Goal: Task Accomplishment & Management: Use online tool/utility

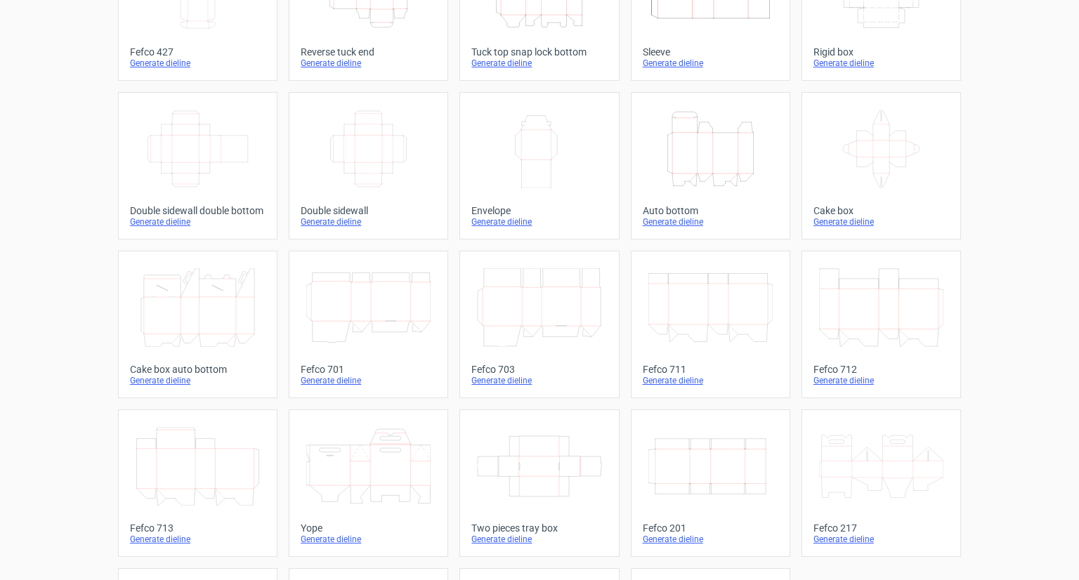
scroll to position [296, 0]
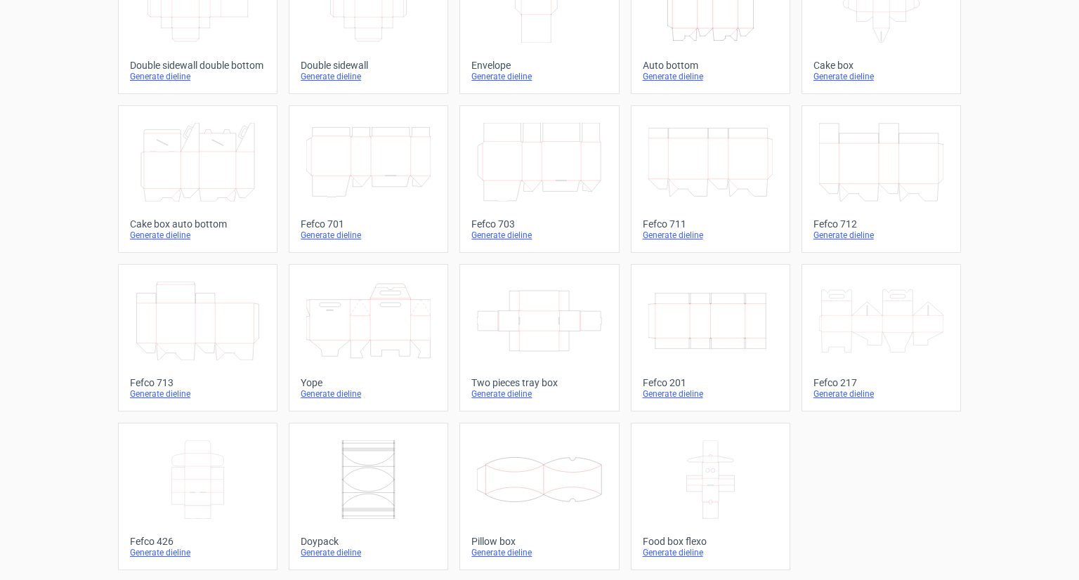
click at [715, 356] on icon "Width Depth Height" at bounding box center [710, 321] width 124 height 79
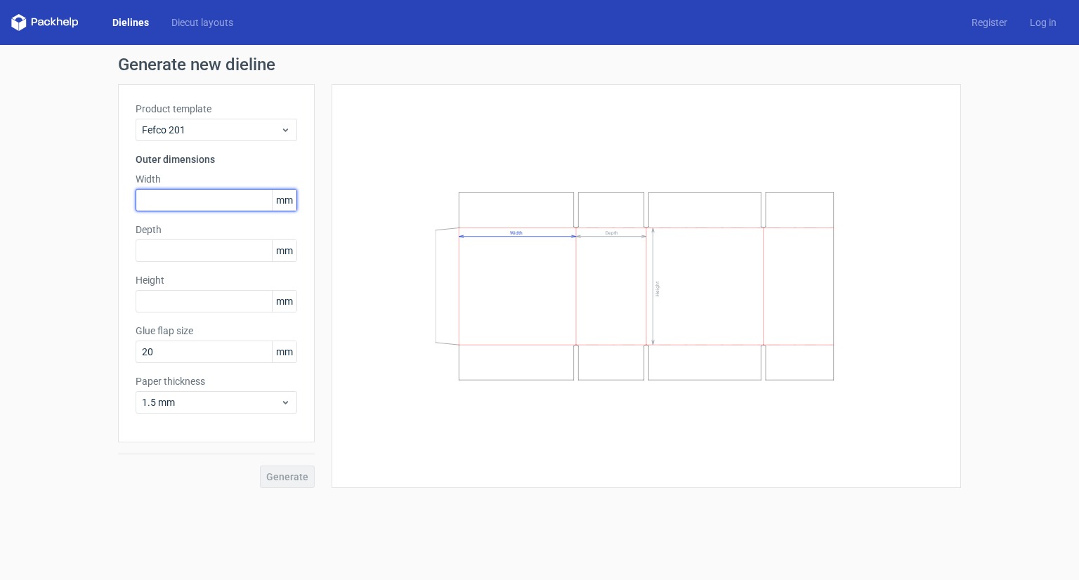
click at [164, 208] on input "text" at bounding box center [217, 200] width 162 height 22
type input "26"
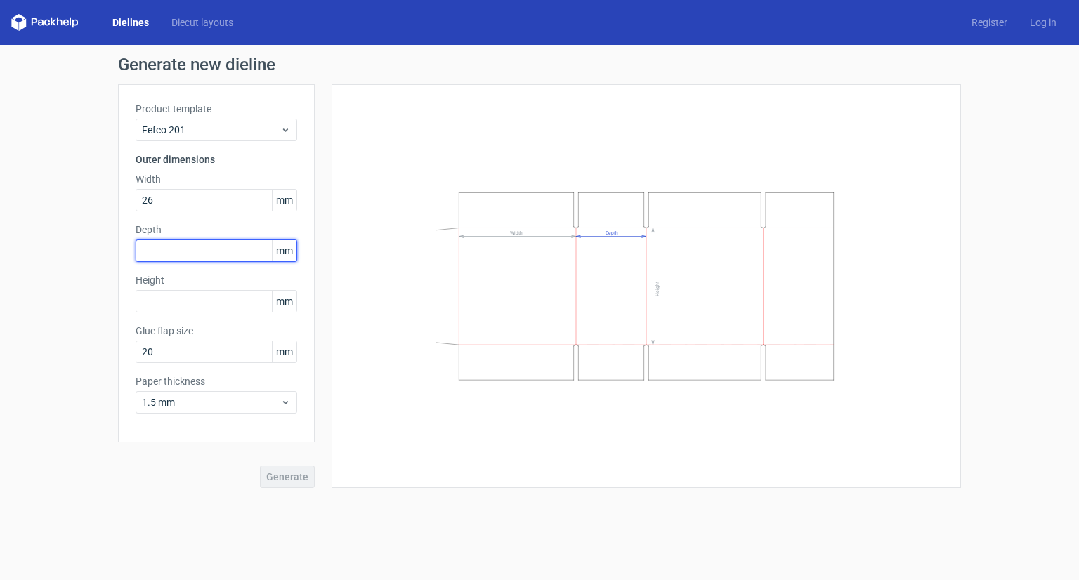
click at [185, 255] on input "text" at bounding box center [217, 251] width 162 height 22
type input "12"
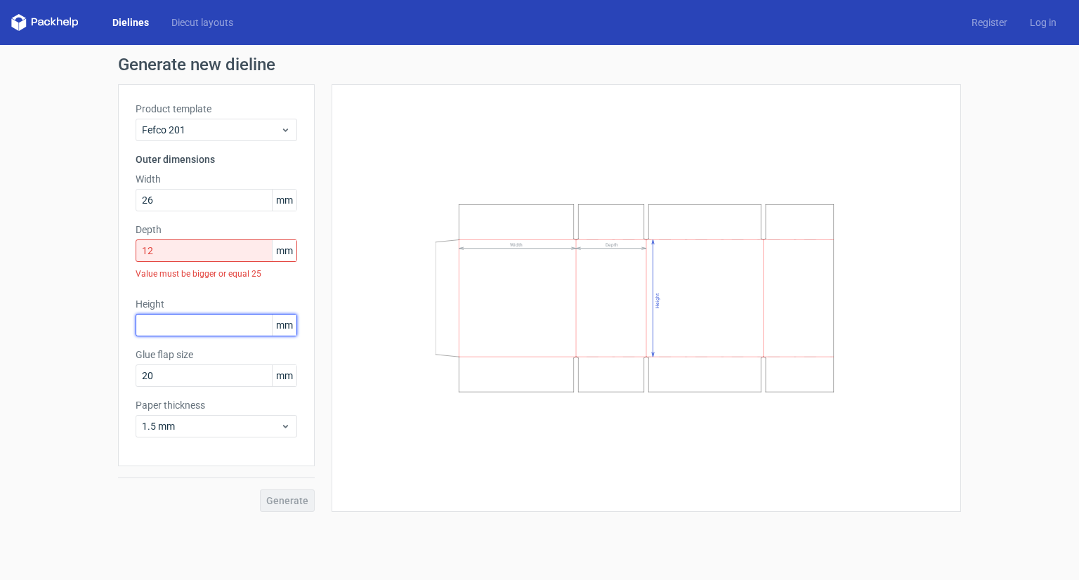
click at [178, 303] on div "Height mm" at bounding box center [217, 316] width 162 height 39
type input "12"
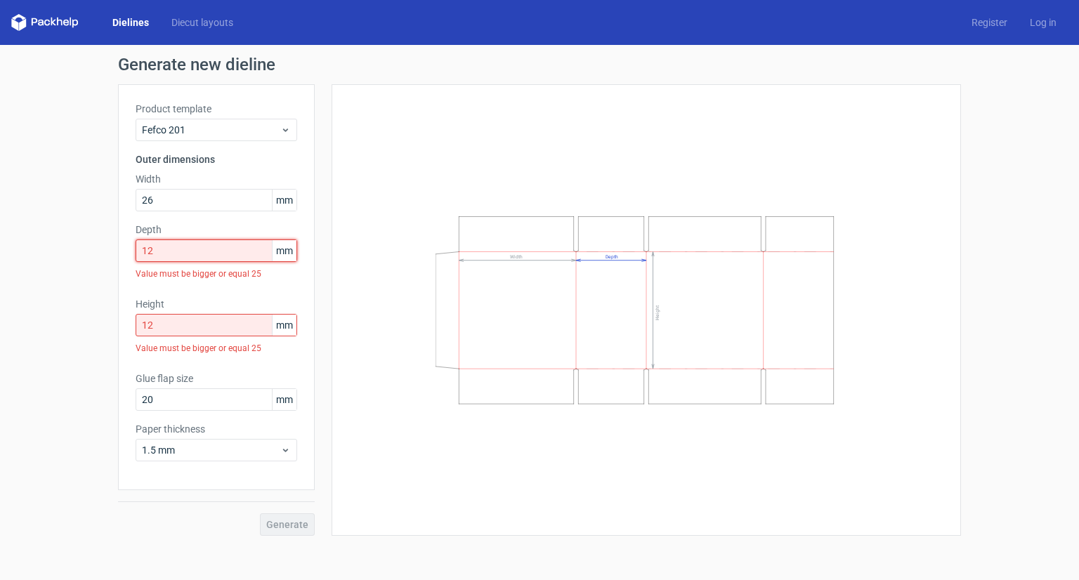
click at [163, 242] on input "12" at bounding box center [217, 251] width 162 height 22
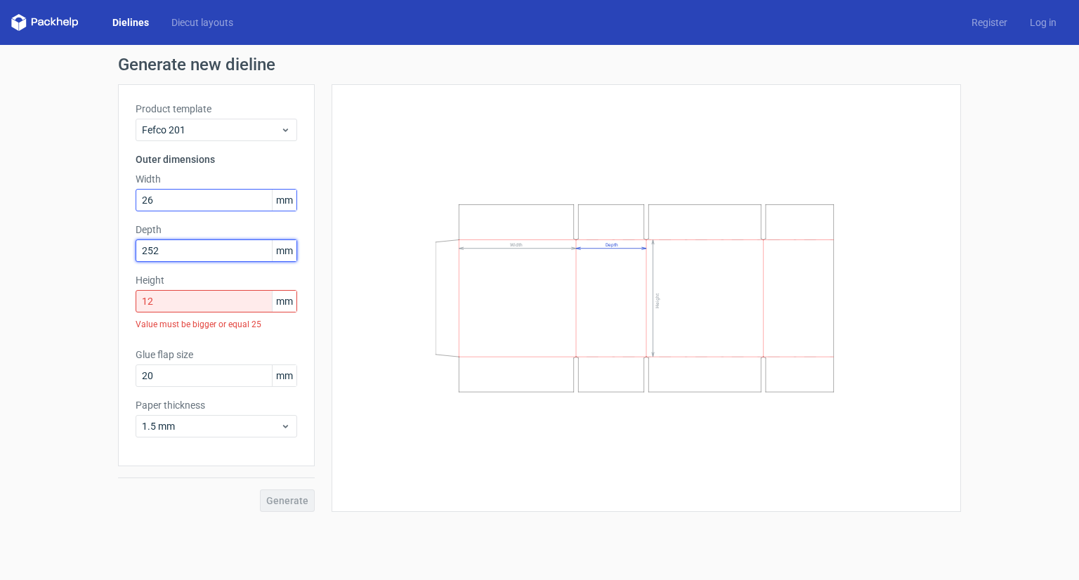
type input "252"
click at [157, 194] on input "26" at bounding box center [217, 200] width 162 height 22
click at [167, 303] on input "12" at bounding box center [217, 301] width 162 height 22
drag, startPoint x: 167, startPoint y: 202, endPoint x: 148, endPoint y: 203, distance: 18.3
click at [148, 203] on input "260" at bounding box center [217, 200] width 162 height 22
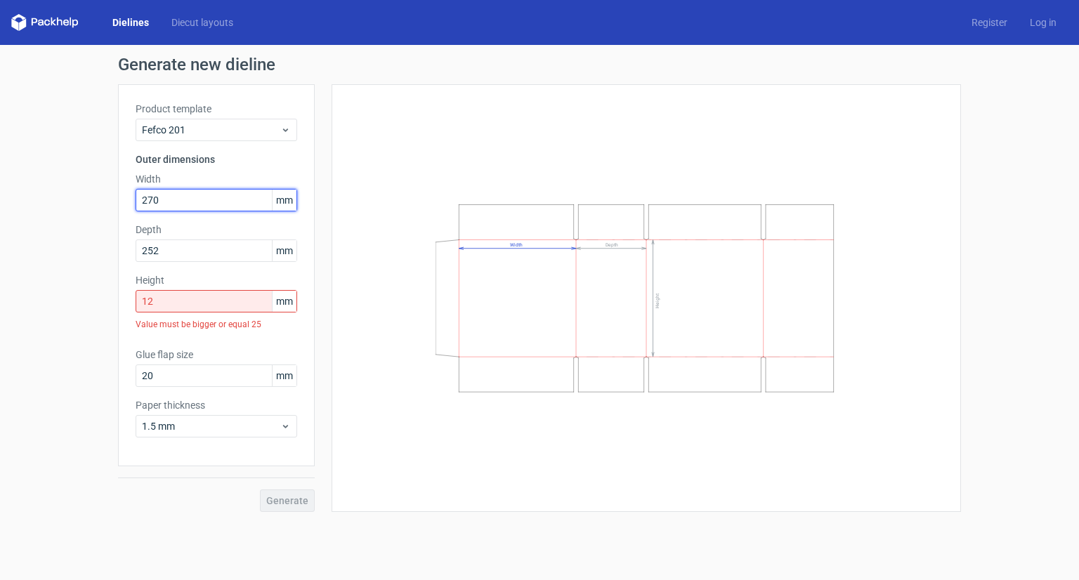
type input "270"
drag, startPoint x: 164, startPoint y: 306, endPoint x: 107, endPoint y: 305, distance: 57.6
click at [107, 305] on div "Generate new dieline Product template Fefco 201 Outer dimensions Width 270 mm D…" at bounding box center [539, 284] width 1079 height 478
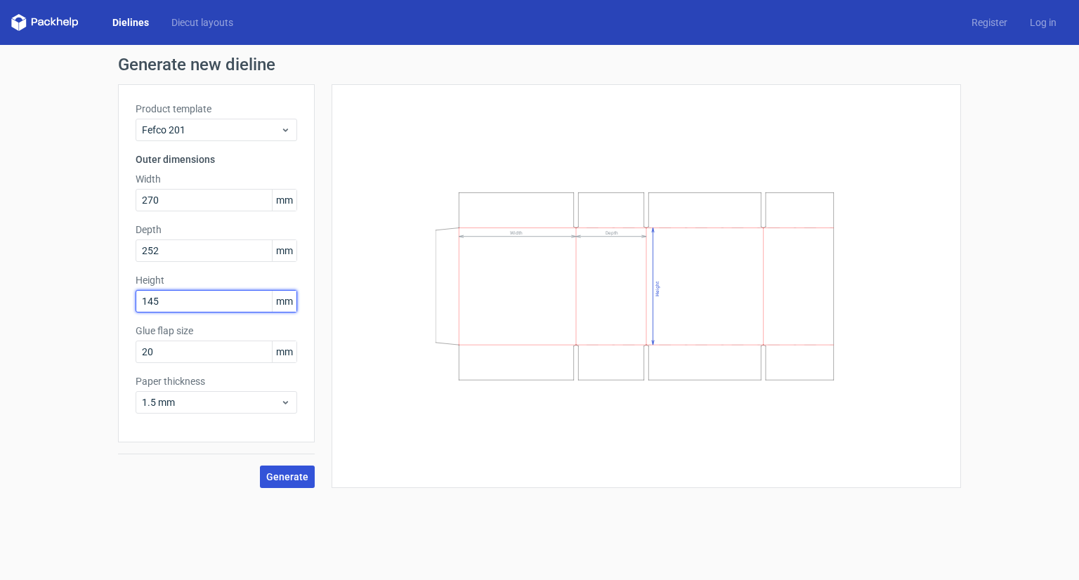
type input "145"
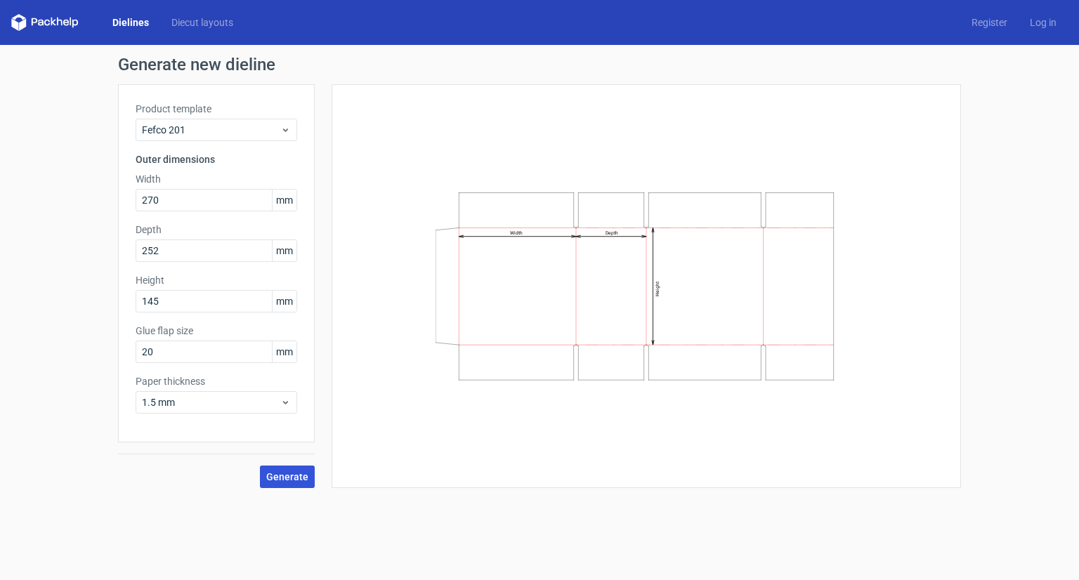
click at [297, 478] on span "Generate" at bounding box center [287, 477] width 42 height 10
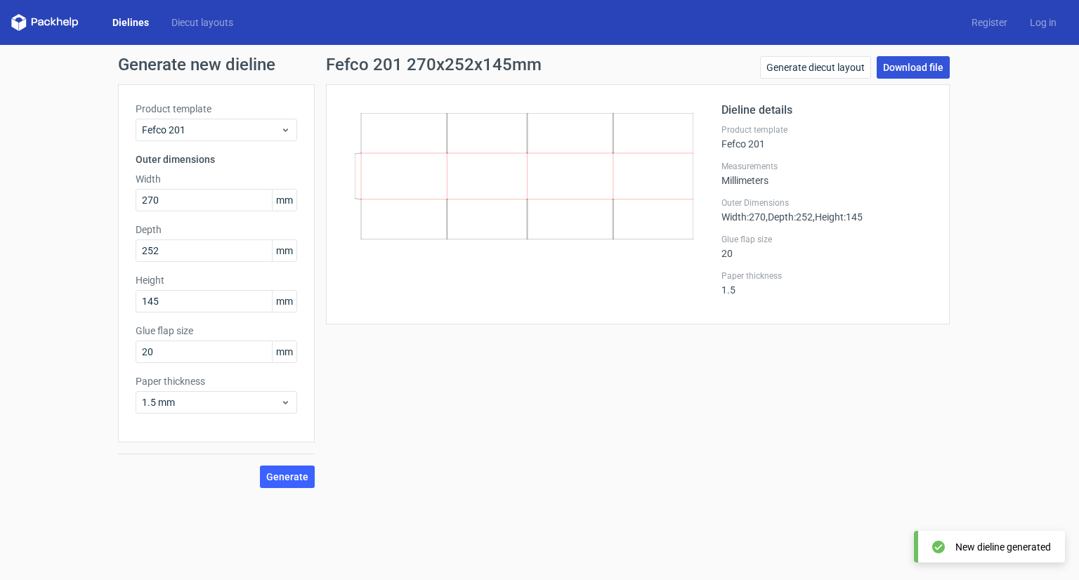
click at [894, 64] on link "Download file" at bounding box center [913, 67] width 73 height 22
drag, startPoint x: 458, startPoint y: 170, endPoint x: 670, endPoint y: 125, distance: 216.2
click at [670, 125] on icon at bounding box center [524, 176] width 339 height 126
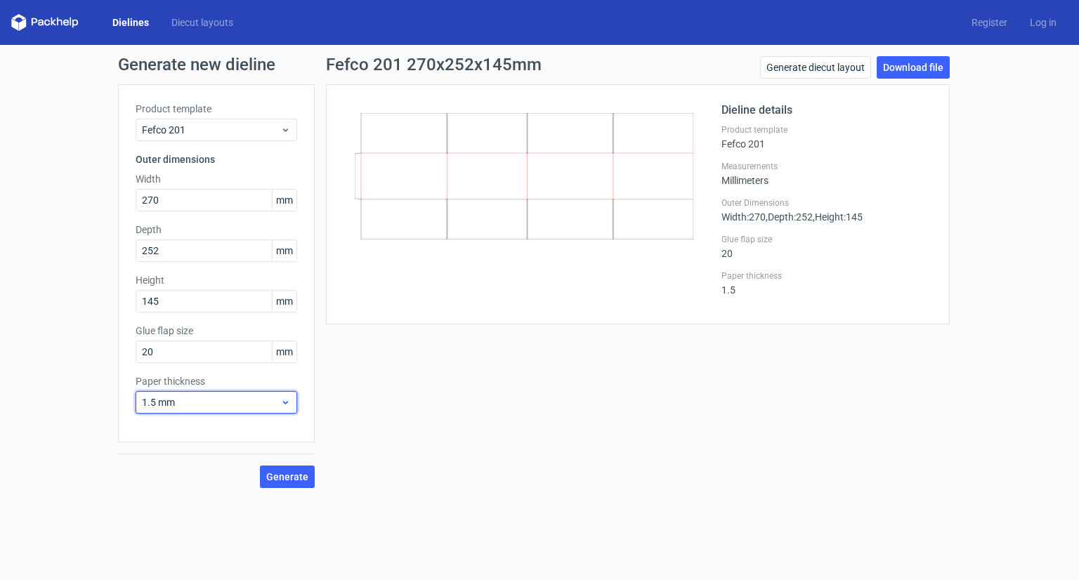
click at [214, 412] on div "1.5 mm" at bounding box center [217, 402] width 162 height 22
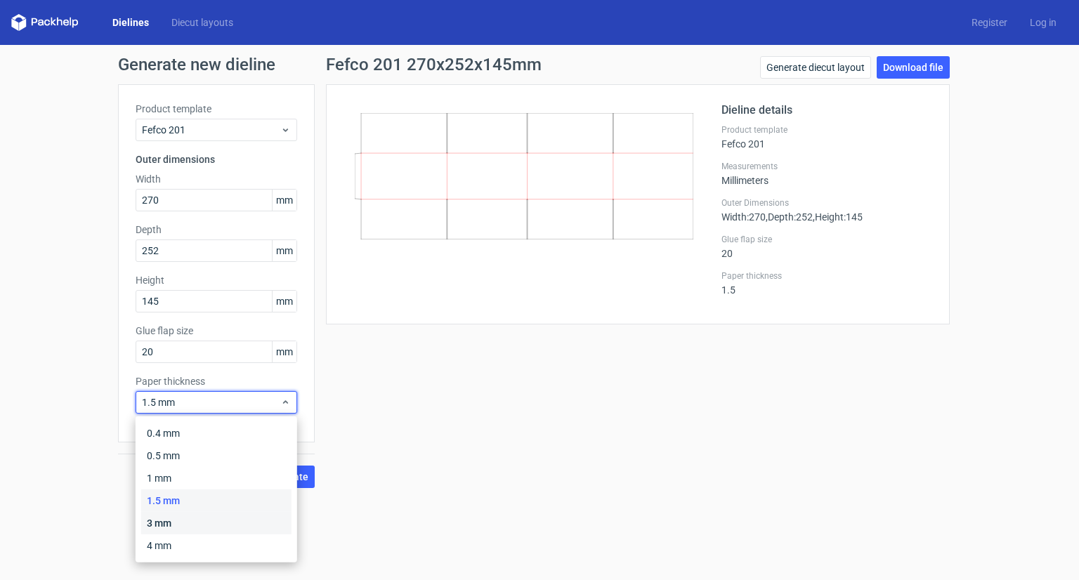
click at [202, 521] on div "3 mm" at bounding box center [216, 523] width 150 height 22
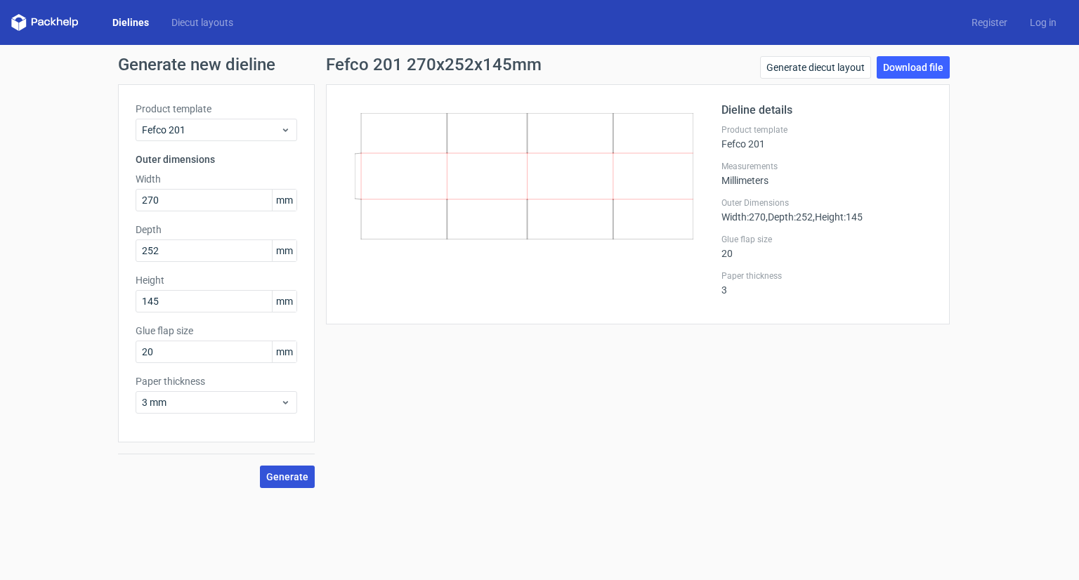
click at [289, 473] on span "Generate" at bounding box center [287, 477] width 42 height 10
drag, startPoint x: 625, startPoint y: 223, endPoint x: 898, endPoint y: 71, distance: 312.6
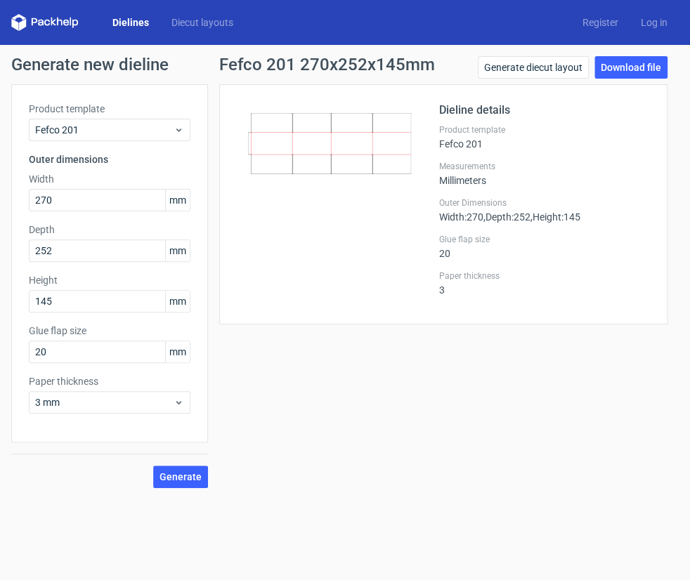
click at [523, 381] on div "Fefco 201 270x252x145mm Generate diecut layout Download file Dieline details Pr…" at bounding box center [443, 272] width 471 height 432
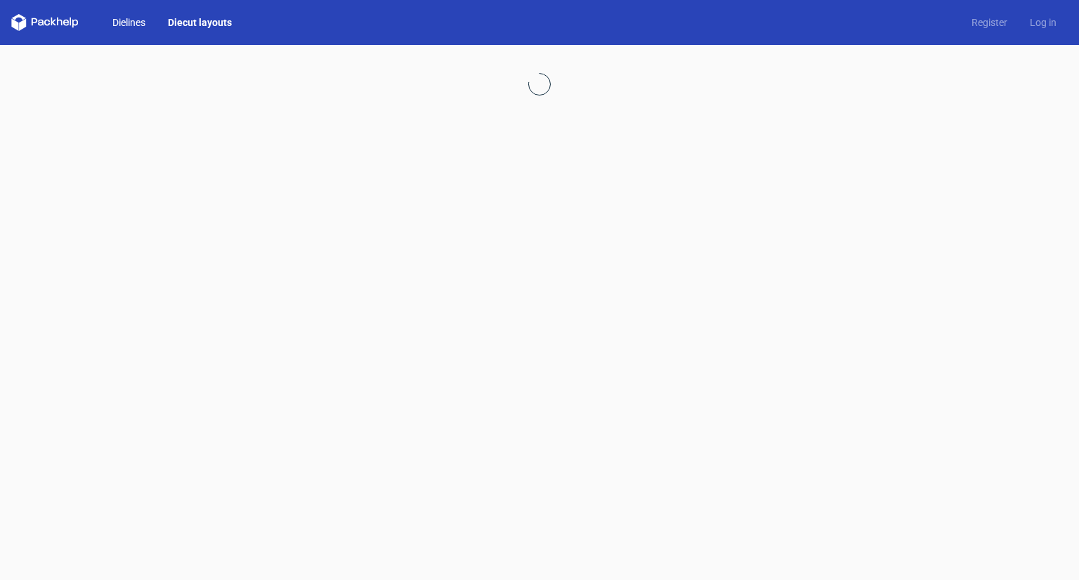
click at [122, 29] on link "Dielines" at bounding box center [129, 22] width 56 height 14
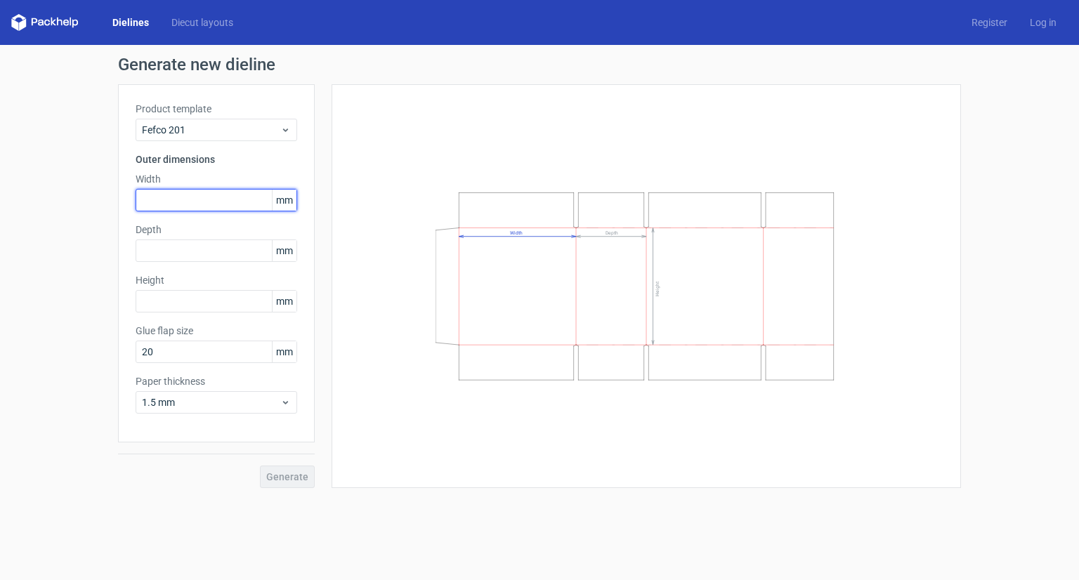
click at [225, 196] on input "text" at bounding box center [217, 200] width 162 height 22
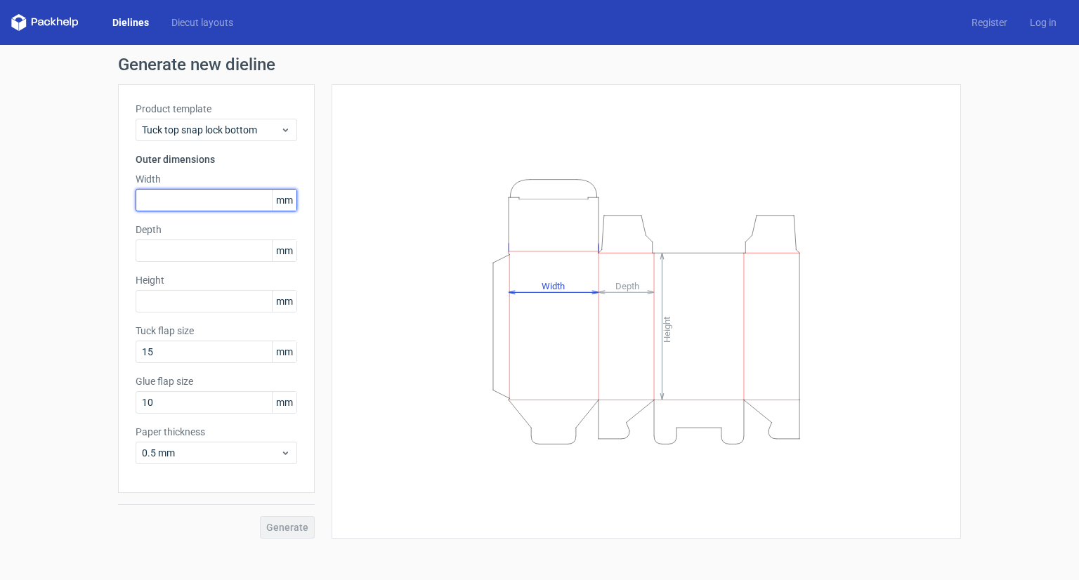
click at [211, 204] on input "text" at bounding box center [217, 200] width 162 height 22
type input "144"
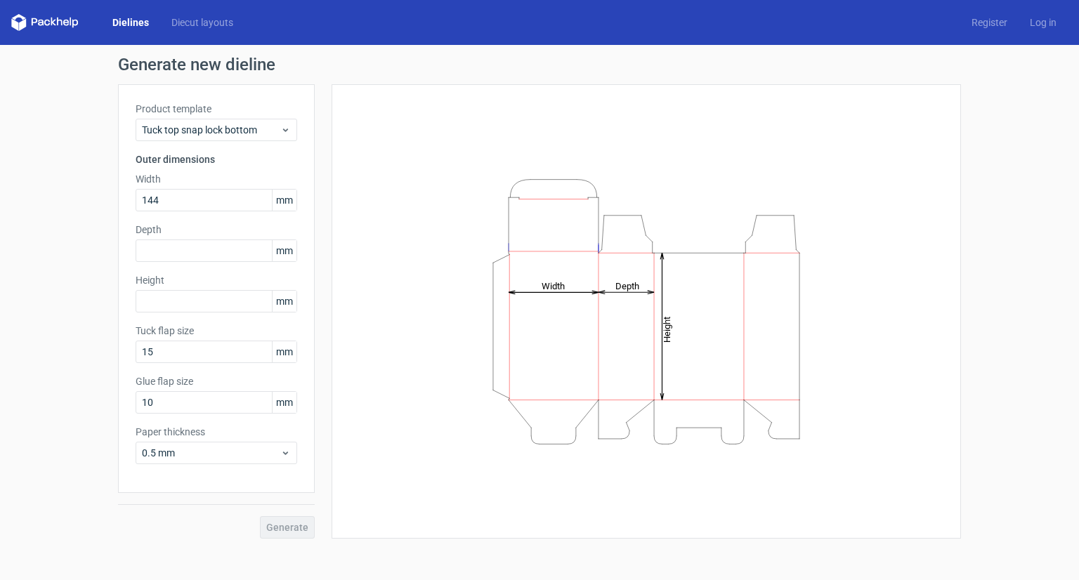
click at [190, 237] on div "Depth mm" at bounding box center [217, 242] width 162 height 39
click at [188, 242] on input "text" at bounding box center [217, 251] width 162 height 22
type input "41"
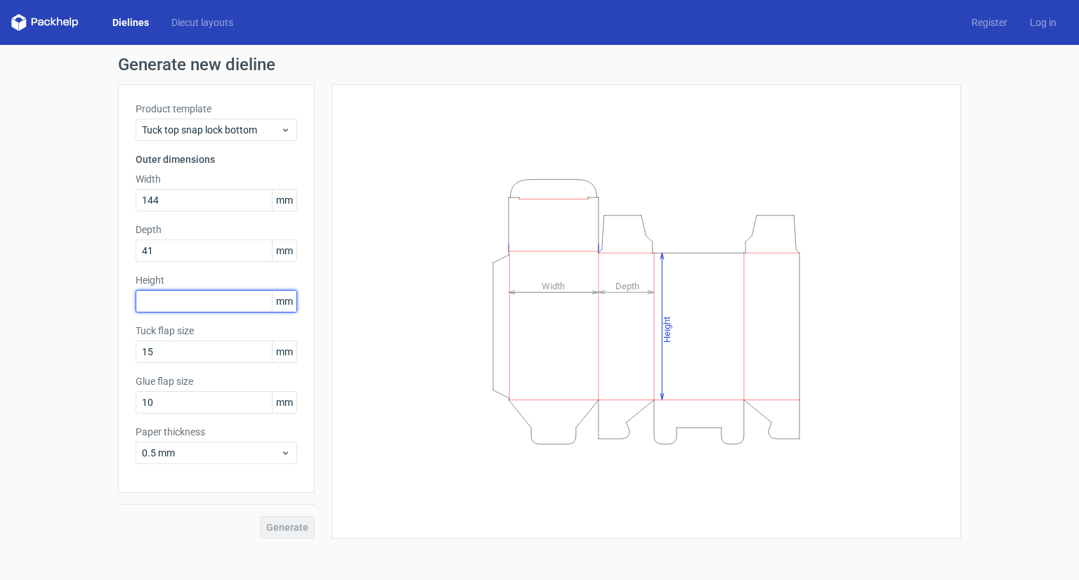
click at [185, 295] on input "text" at bounding box center [217, 301] width 162 height 22
click at [195, 301] on input "441" at bounding box center [217, 301] width 162 height 22
type input "254"
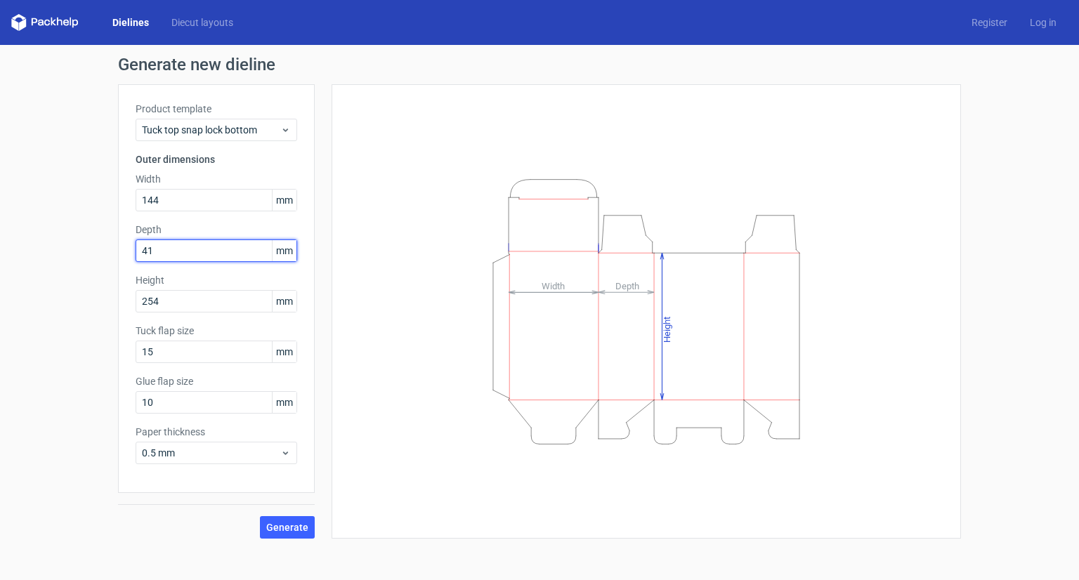
click at [155, 254] on input "41" at bounding box center [217, 251] width 162 height 22
type input "4"
type input "120"
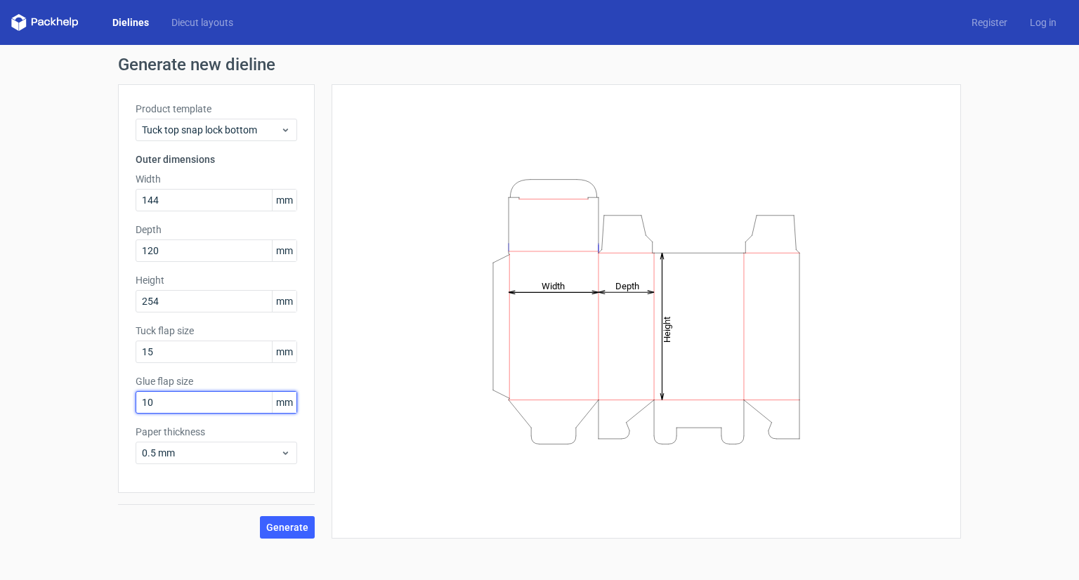
click at [204, 413] on input "10" at bounding box center [217, 402] width 162 height 22
click at [225, 406] on input "10" at bounding box center [217, 402] width 162 height 22
click at [289, 526] on span "Generate" at bounding box center [287, 528] width 42 height 10
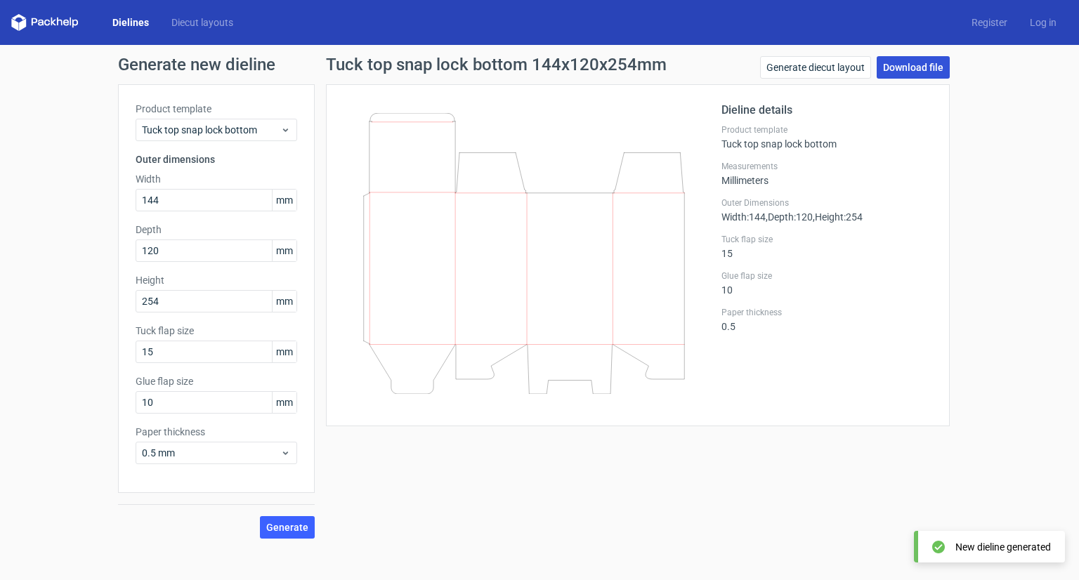
click at [919, 70] on link "Download file" at bounding box center [913, 67] width 73 height 22
